Goal: Information Seeking & Learning: Understand process/instructions

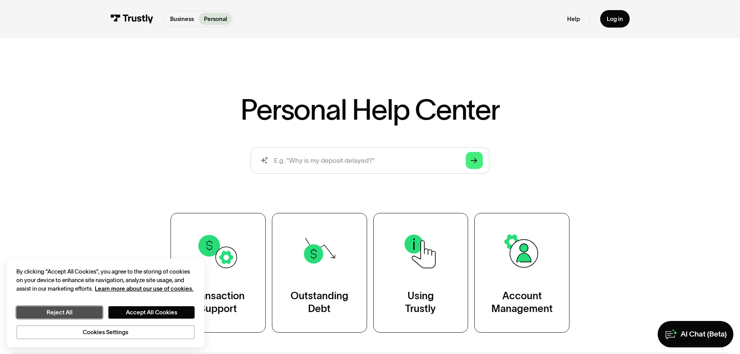
click at [87, 310] on button "Reject All" at bounding box center [59, 312] width 86 height 12
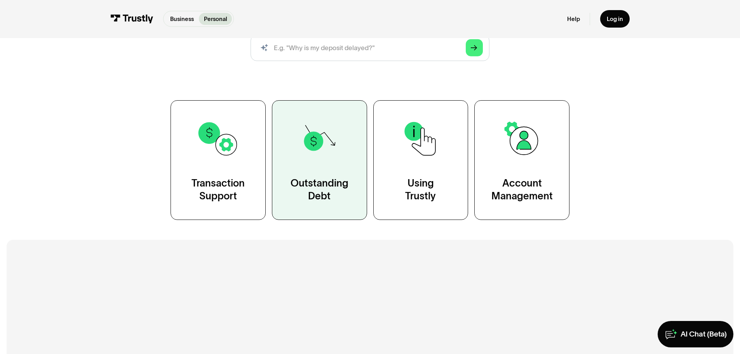
scroll to position [155, 0]
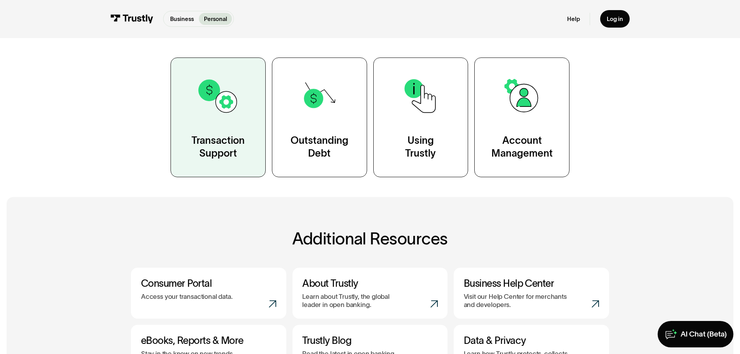
click at [232, 140] on div "Transaction Support" at bounding box center [218, 147] width 53 height 26
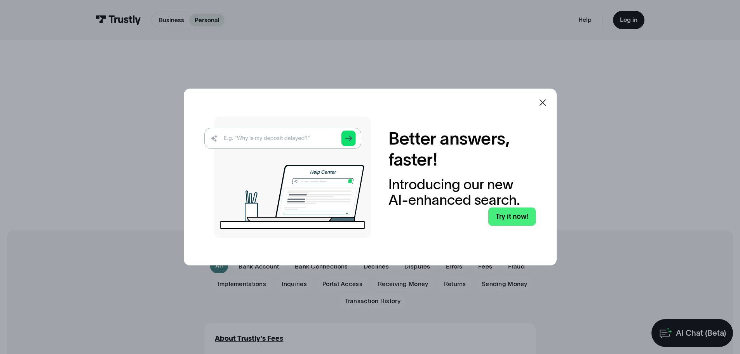
drag, startPoint x: 300, startPoint y: 143, endPoint x: 304, endPoint y: 139, distance: 5.8
click at [301, 142] on img at bounding box center [287, 177] width 167 height 121
click at [307, 134] on img at bounding box center [287, 177] width 167 height 121
click at [355, 143] on img at bounding box center [287, 177] width 167 height 121
click at [354, 135] on img at bounding box center [287, 177] width 167 height 121
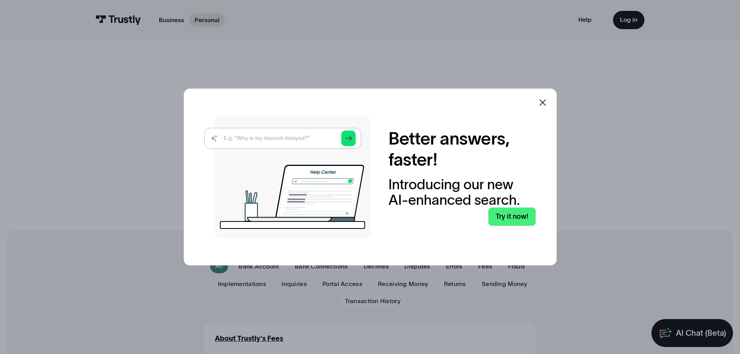
click at [547, 99] on icon at bounding box center [542, 102] width 9 height 9
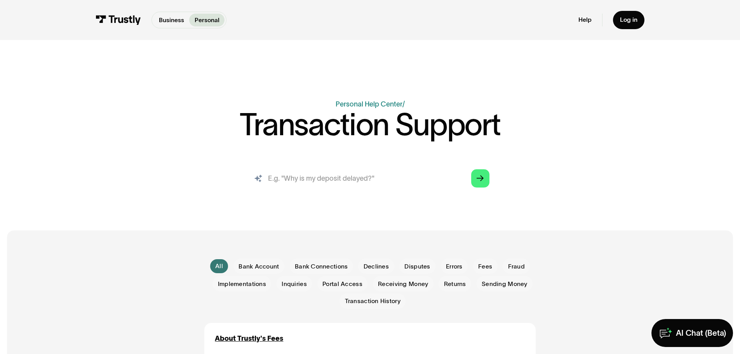
click at [388, 178] on input "search" at bounding box center [370, 178] width 253 height 28
click at [357, 176] on input "My transaction says" at bounding box center [370, 178] width 253 height 28
type input "My transaction says "Consent Removed By User" and I can't make a withdrawal"
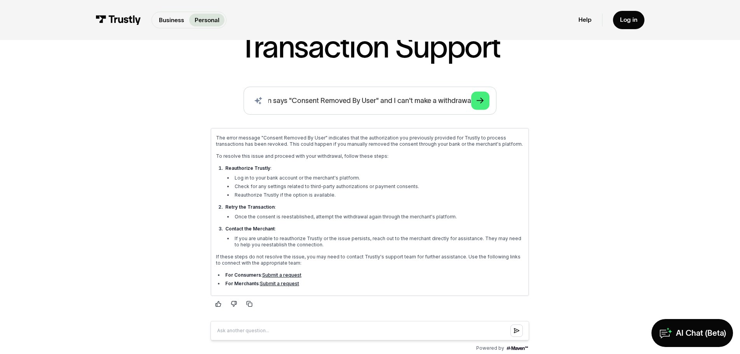
scroll to position [0, 0]
drag, startPoint x: 240, startPoint y: 184, endPoint x: 414, endPoint y: 183, distance: 174.1
click at [414, 183] on ul "Log in to your bank account or the merchant's platform. Check for any settings …" at bounding box center [374, 185] width 298 height 23
click at [406, 189] on ul "Log in to your bank account or the merchant's platform. Check for any settings …" at bounding box center [374, 185] width 298 height 23
click at [351, 194] on li "Reauthorize Trustly if the option is available." at bounding box center [378, 195] width 291 height 6
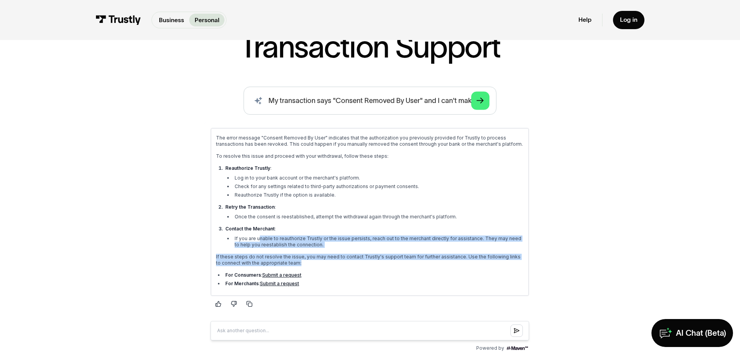
drag, startPoint x: 303, startPoint y: 261, endPoint x: 260, endPoint y: 237, distance: 48.9
click at [260, 237] on div "The error message "Consent Removed By User" indicates that the authorization yo…" at bounding box center [370, 211] width 308 height 154
click at [324, 246] on li "If you are unable to reauthorize Trustly or the issue persists, reach out to th…" at bounding box center [378, 241] width 291 height 12
click at [322, 256] on p "If these steps do not resolve the issue, you may need to contact Trustly's supp…" at bounding box center [370, 259] width 308 height 12
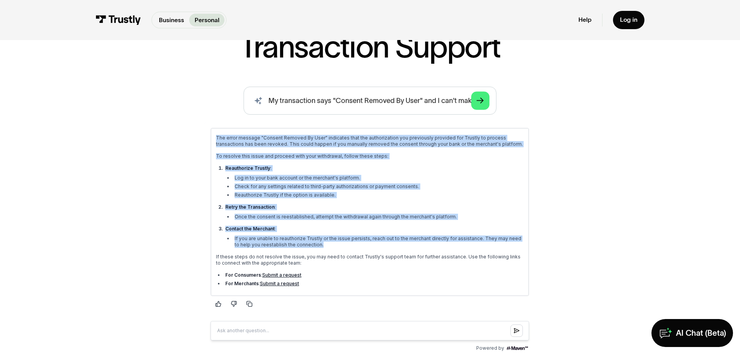
drag, startPoint x: 324, startPoint y: 246, endPoint x: 217, endPoint y: 135, distance: 154.2
click at [217, 135] on div "The error message "Consent Removed By User" indicates that the authorization yo…" at bounding box center [370, 211] width 308 height 154
copy div "The error message "Consent Removed By User" indicates that the authorization yo…"
